Goal: Transaction & Acquisition: Purchase product/service

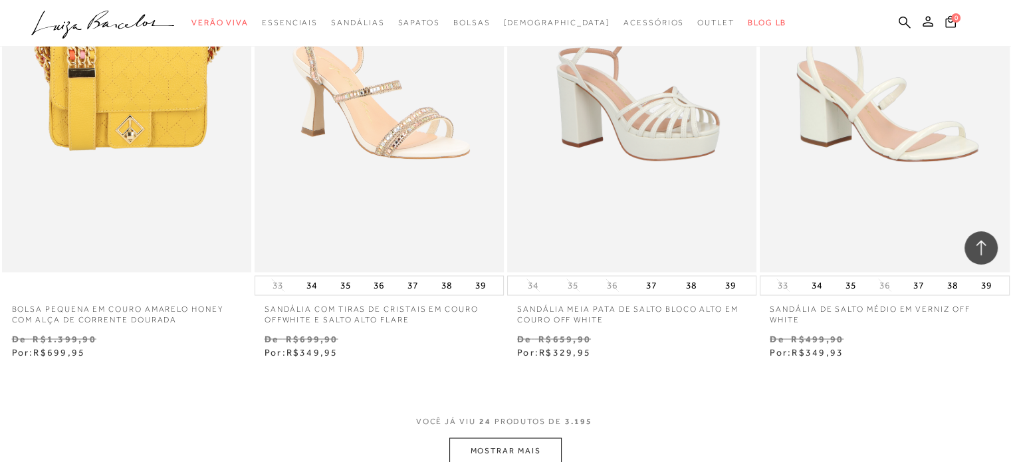
scroll to position [2393, 0]
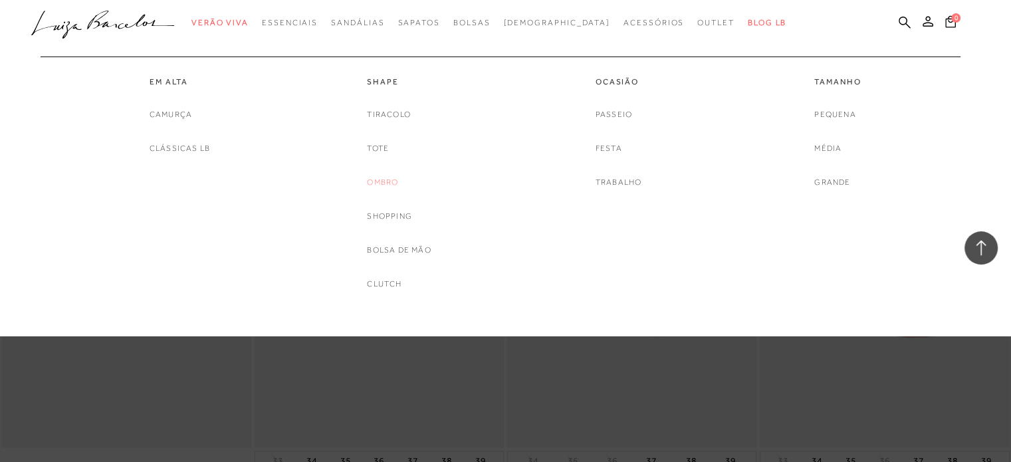
click at [384, 181] on link "Ombro" at bounding box center [382, 182] width 31 height 14
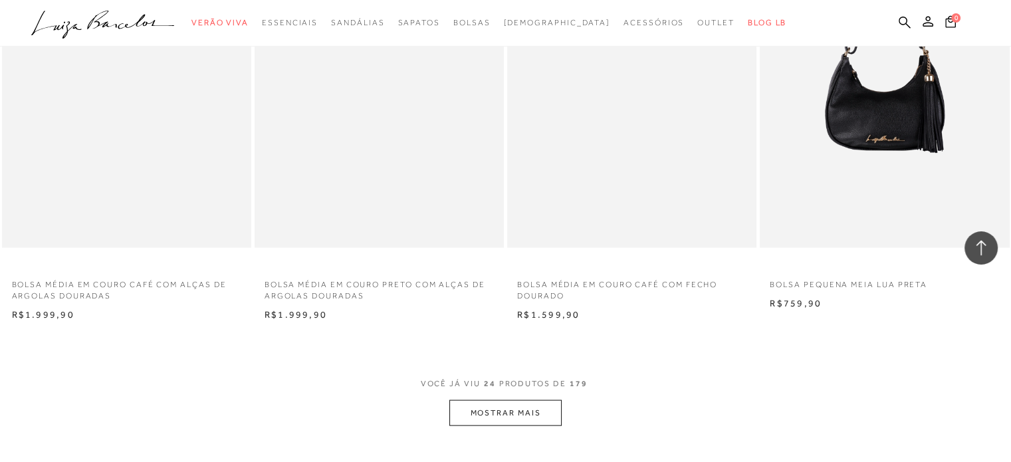
scroll to position [2658, 0]
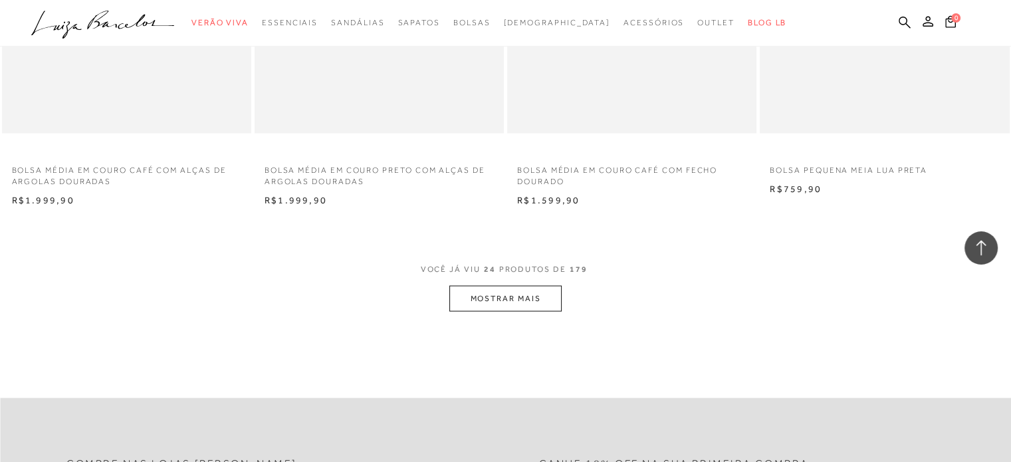
click at [495, 304] on button "MOSTRAR MAIS" at bounding box center [505, 299] width 112 height 26
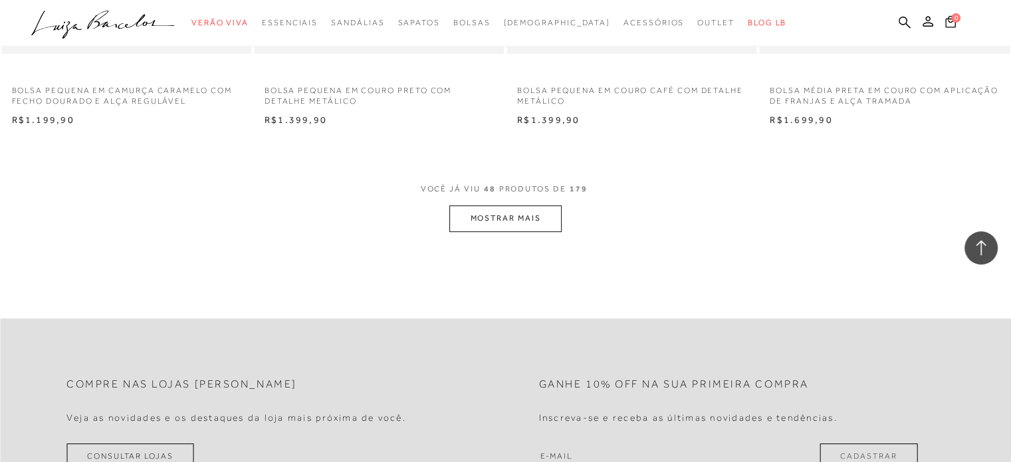
scroll to position [5383, 0]
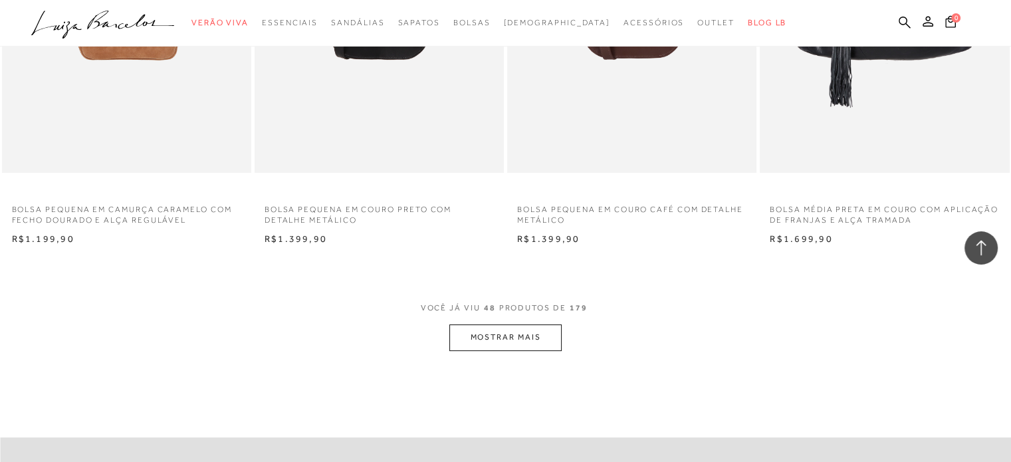
click at [517, 339] on button "MOSTRAR MAIS" at bounding box center [505, 337] width 112 height 26
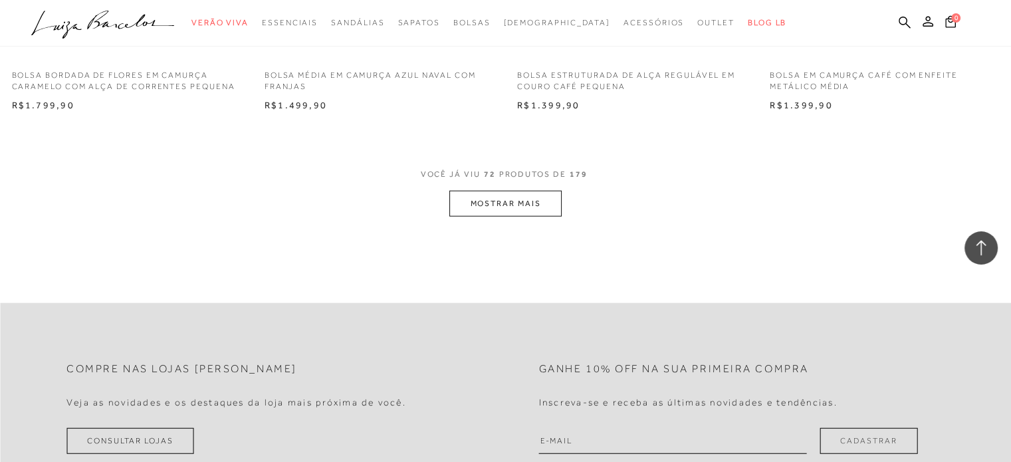
scroll to position [8174, 0]
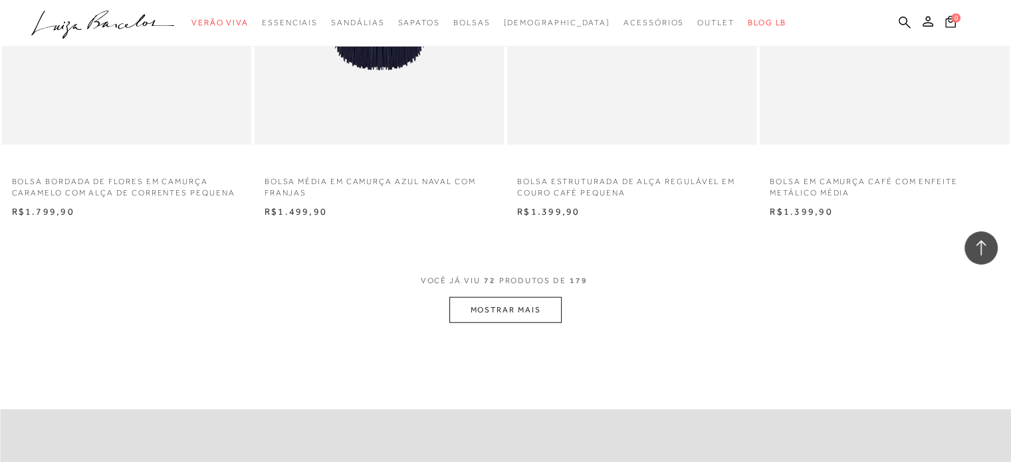
click at [552, 312] on button "MOSTRAR MAIS" at bounding box center [505, 310] width 112 height 26
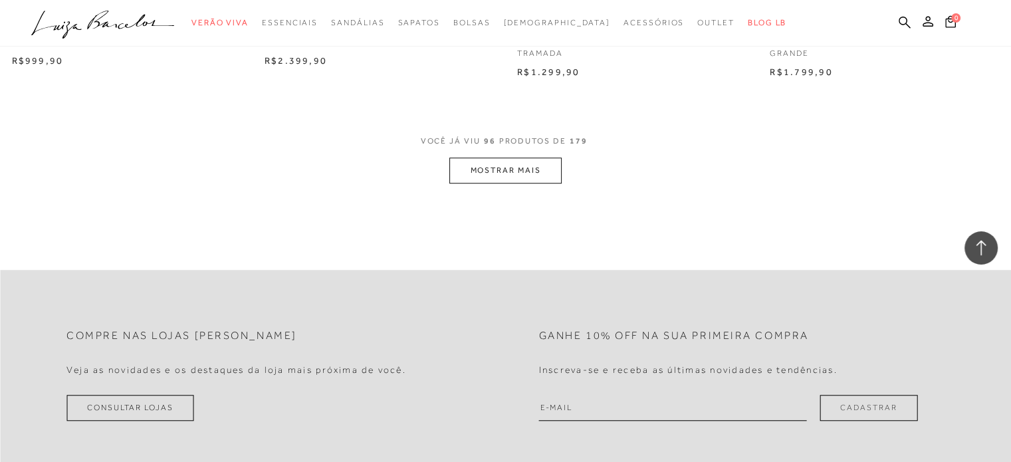
scroll to position [10899, 0]
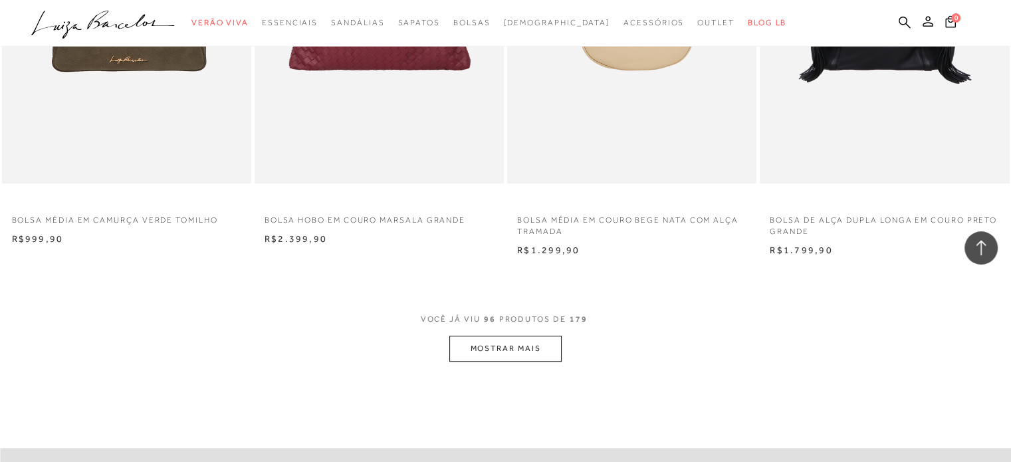
click at [529, 357] on button "MOSTRAR MAIS" at bounding box center [505, 349] width 112 height 26
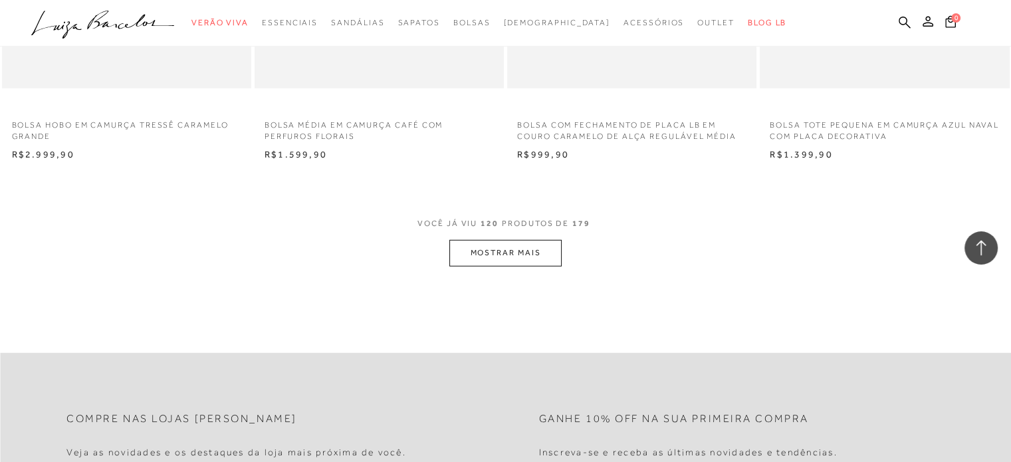
scroll to position [13757, 0]
click at [525, 251] on button "MOSTRAR MAIS" at bounding box center [505, 254] width 112 height 26
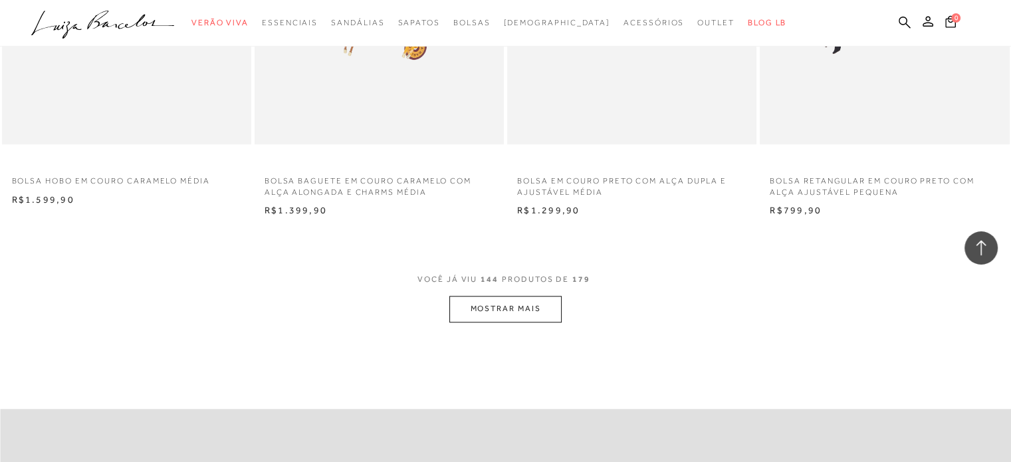
scroll to position [16482, 0]
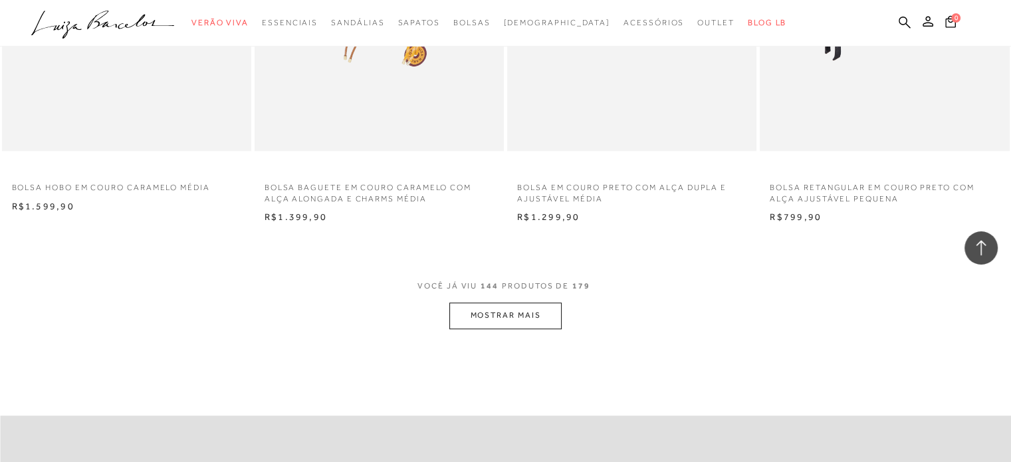
click at [546, 311] on button "MOSTRAR MAIS" at bounding box center [505, 315] width 112 height 26
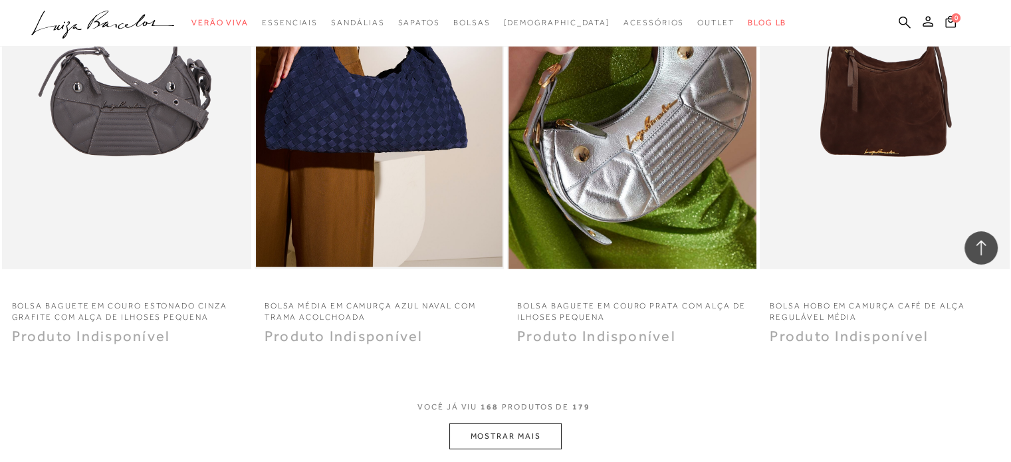
scroll to position [19206, 0]
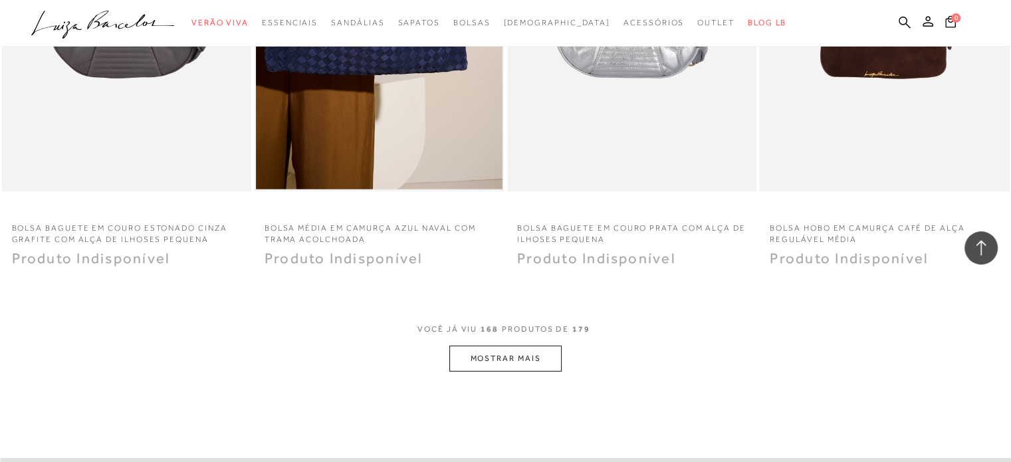
click at [517, 360] on button "MOSTRAR MAIS" at bounding box center [505, 359] width 112 height 26
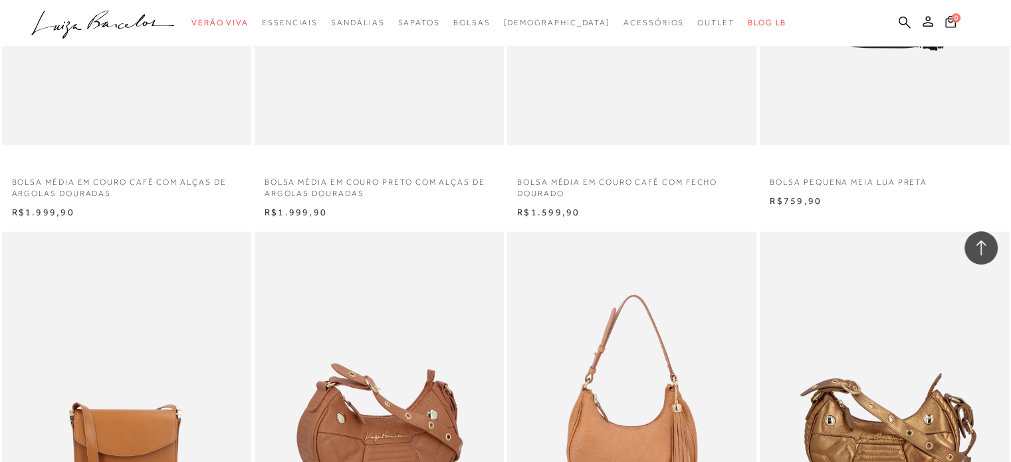
scroll to position [2694, 0]
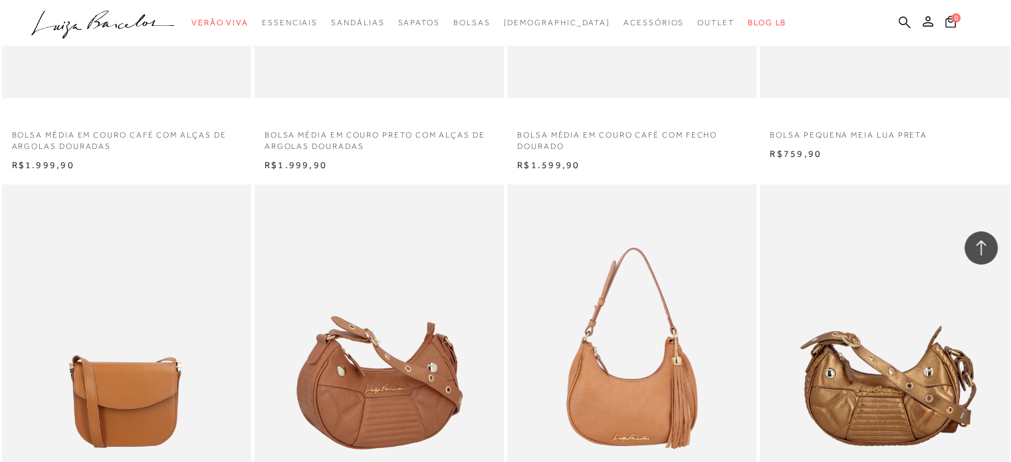
click at [408, 355] on img at bounding box center [380, 372] width 248 height 374
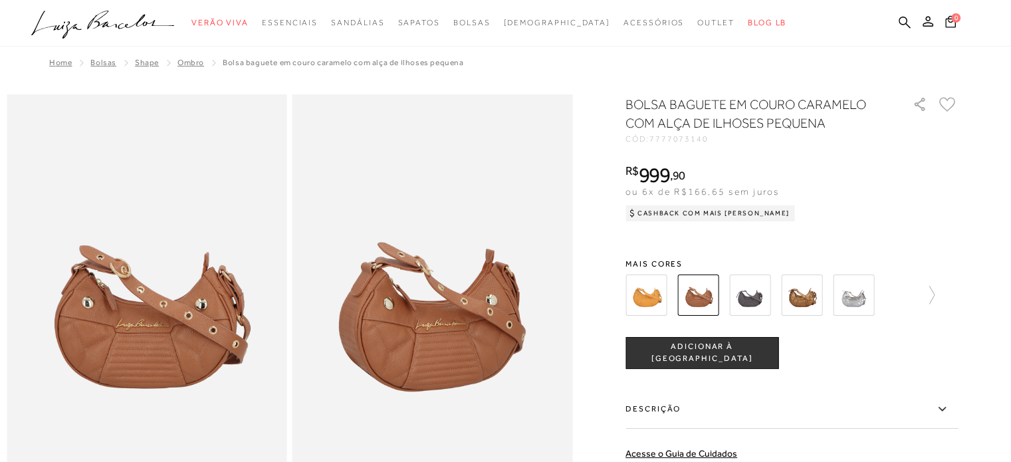
click at [767, 301] on img at bounding box center [749, 294] width 41 height 41
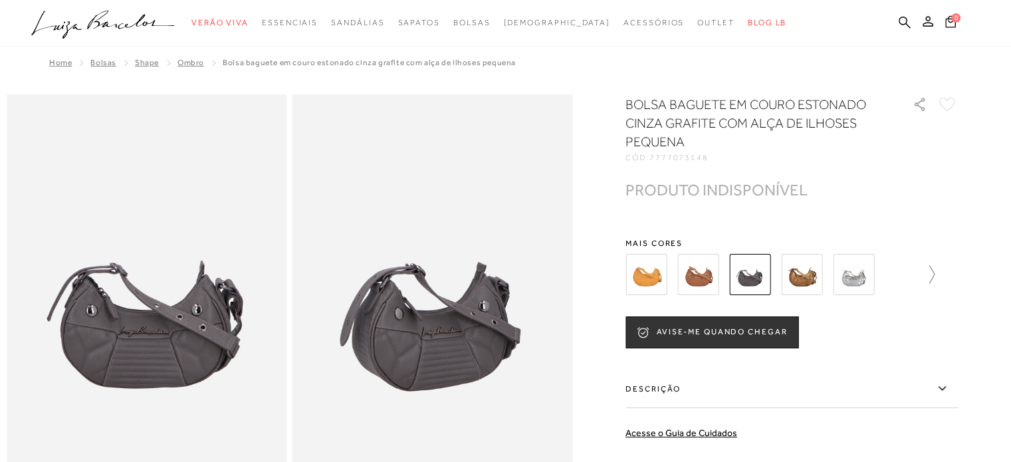
click at [933, 275] on icon at bounding box center [925, 274] width 19 height 19
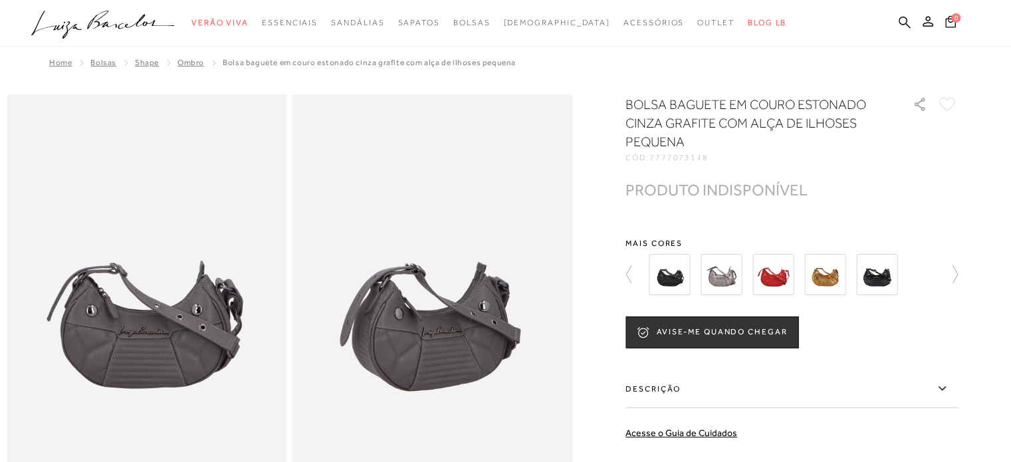
click at [877, 270] on img at bounding box center [876, 274] width 41 height 41
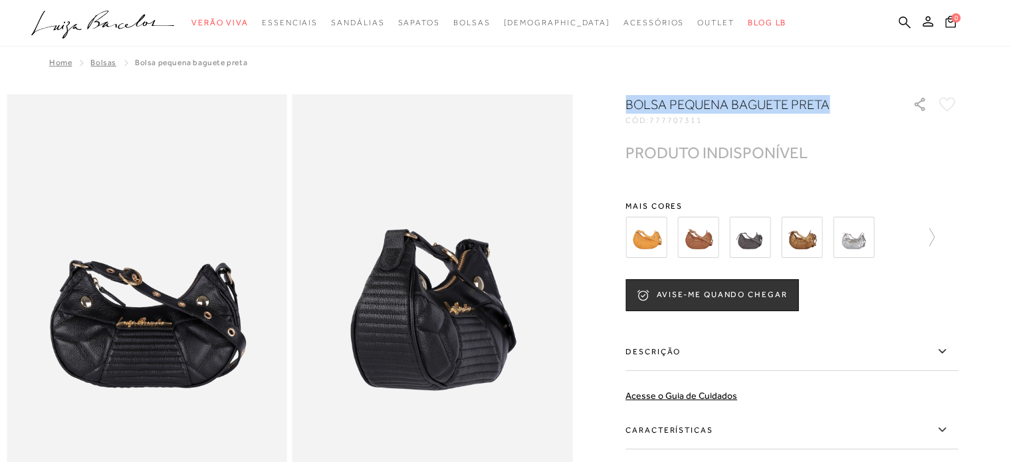
drag, startPoint x: 864, startPoint y: 109, endPoint x: 629, endPoint y: 98, distance: 235.5
drag, startPoint x: 669, startPoint y: 91, endPoint x: 657, endPoint y: 103, distance: 17.4
click at [656, 103] on h1 "BOLSA PEQUENA BAGUETE PRETA" at bounding box center [749, 104] width 249 height 19
drag, startPoint x: 823, startPoint y: 96, endPoint x: 640, endPoint y: 108, distance: 183.2
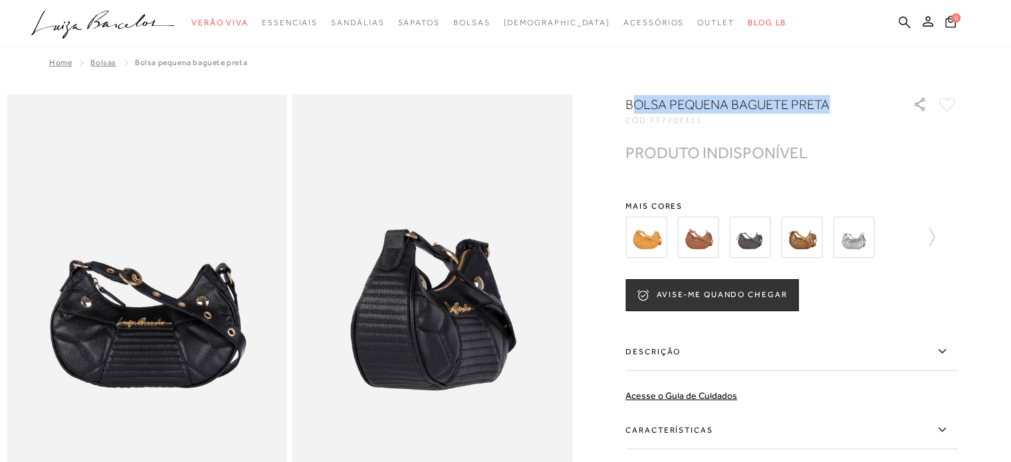
click at [640, 108] on h1 "BOLSA PEQUENA BAGUETE PRETA" at bounding box center [749, 104] width 249 height 19
drag, startPoint x: 640, startPoint y: 108, endPoint x: 837, endPoint y: 100, distance: 197.5
click at [837, 100] on h1 "BOLSA PEQUENA BAGUETE PRETA" at bounding box center [749, 104] width 249 height 19
click at [842, 98] on h1 "BOLSA PEQUENA BAGUETE PRETA" at bounding box center [749, 104] width 249 height 19
drag, startPoint x: 843, startPoint y: 103, endPoint x: 630, endPoint y: 111, distance: 212.8
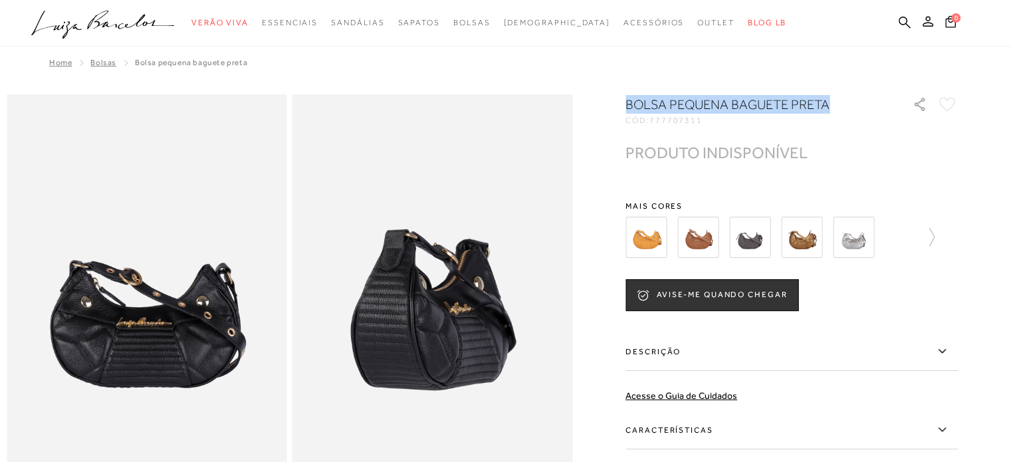
copy h1 "BOLSA PEQUENA BAGUETE PRETA"
click at [653, 235] on img at bounding box center [645, 237] width 41 height 41
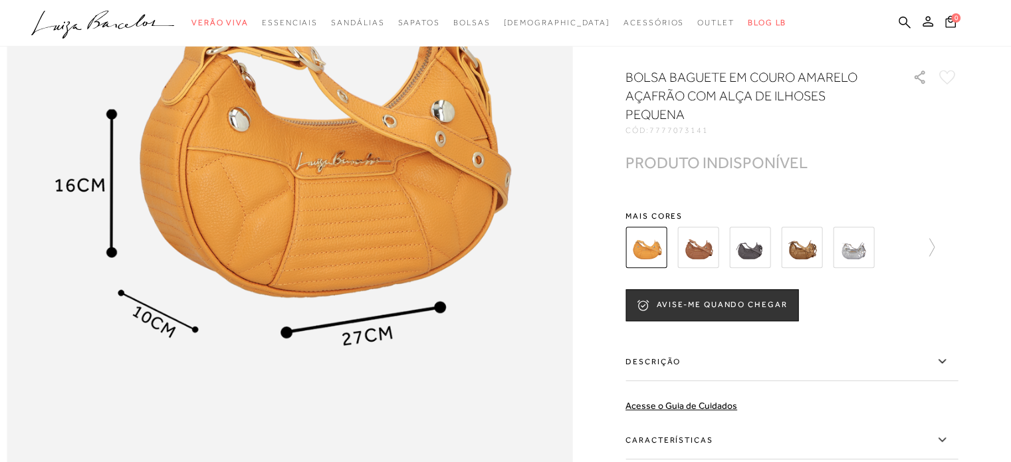
scroll to position [665, 0]
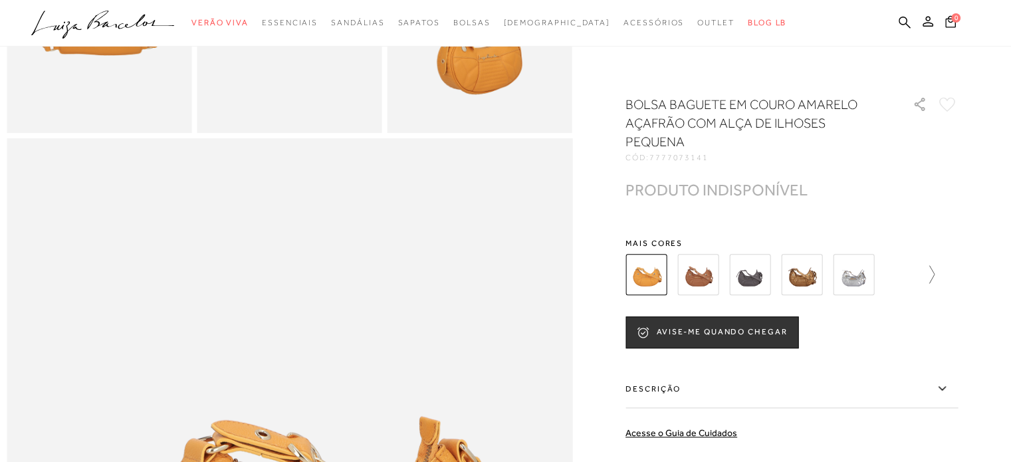
click at [928, 278] on icon at bounding box center [925, 274] width 19 height 19
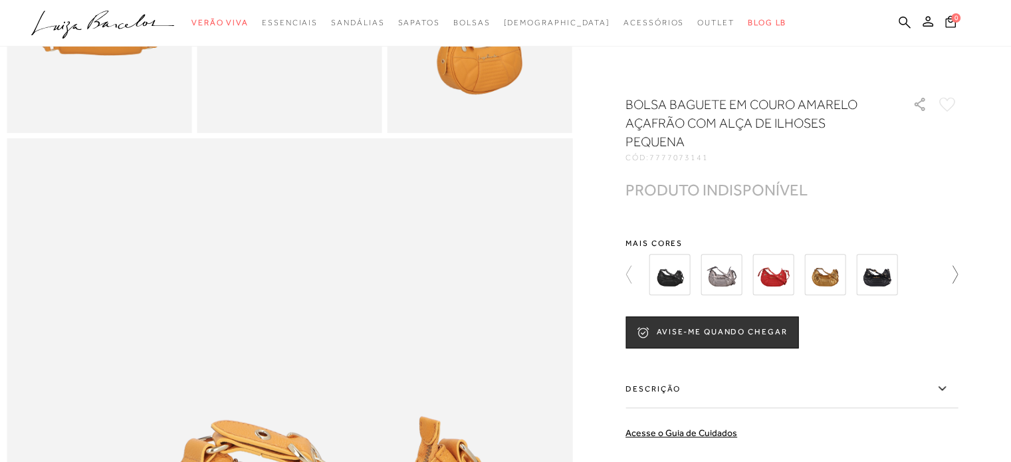
click at [950, 277] on icon at bounding box center [948, 274] width 19 height 19
click at [633, 278] on icon at bounding box center [634, 274] width 19 height 19
click at [631, 278] on icon at bounding box center [628, 274] width 5 height 18
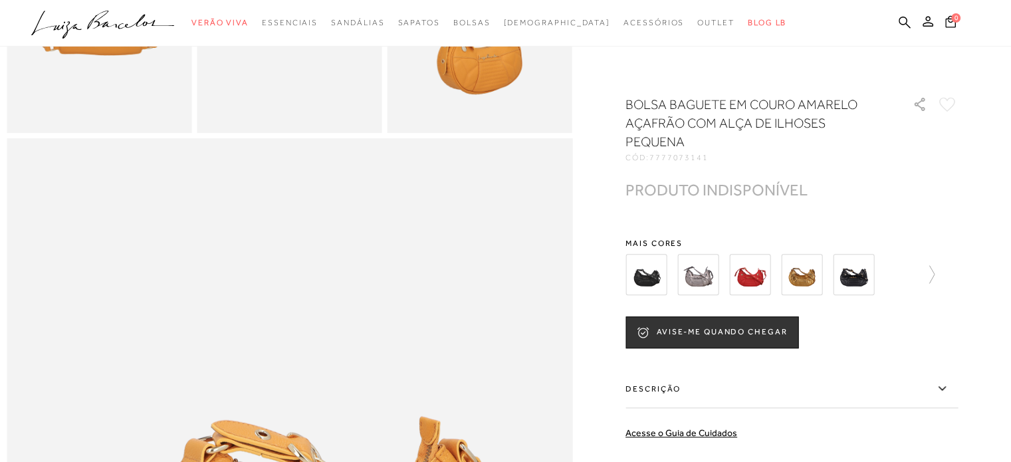
click at [633, 278] on div at bounding box center [764, 274] width 286 height 49
click at [633, 278] on img at bounding box center [645, 274] width 41 height 41
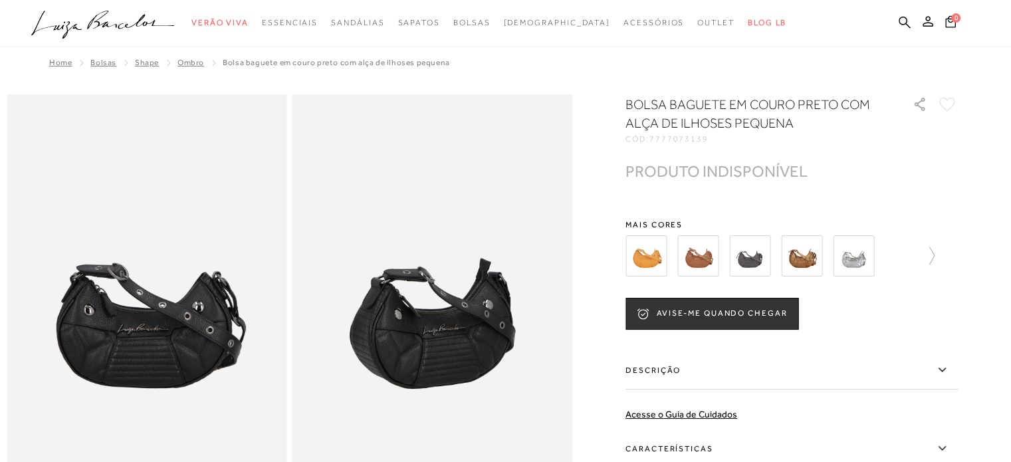
scroll to position [66, 0]
